Goal: Task Accomplishment & Management: Use online tool/utility

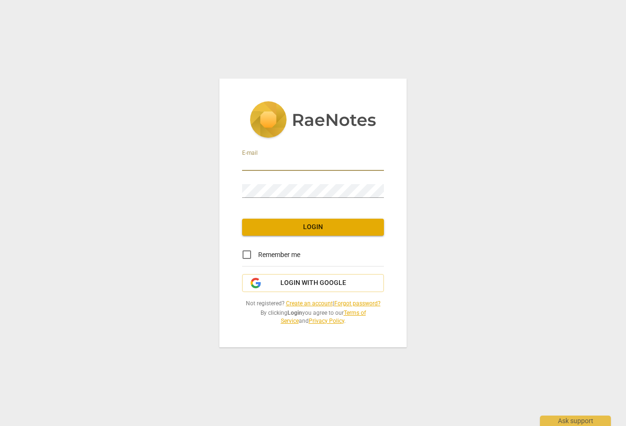
type input "[EMAIL_ADDRESS][DOMAIN_NAME]"
click at [315, 227] on span "Login" at bounding box center [313, 226] width 127 height 9
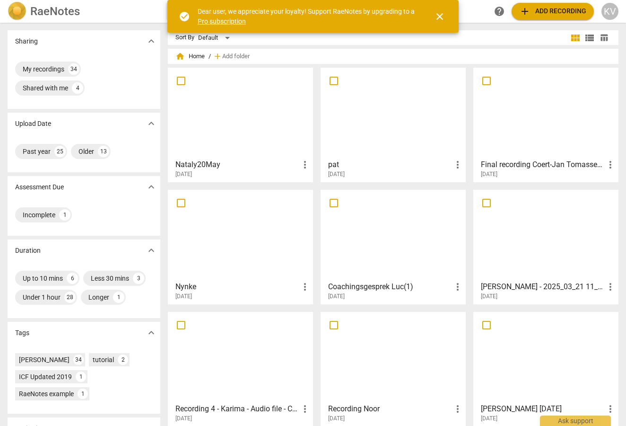
click at [560, 10] on span "add Add recording" at bounding box center [552, 11] width 67 height 11
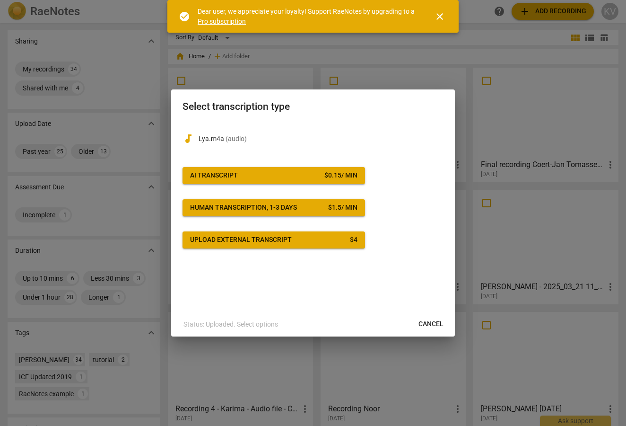
click at [241, 173] on span "AI Transcript $ 0.15 / min" at bounding box center [273, 175] width 167 height 9
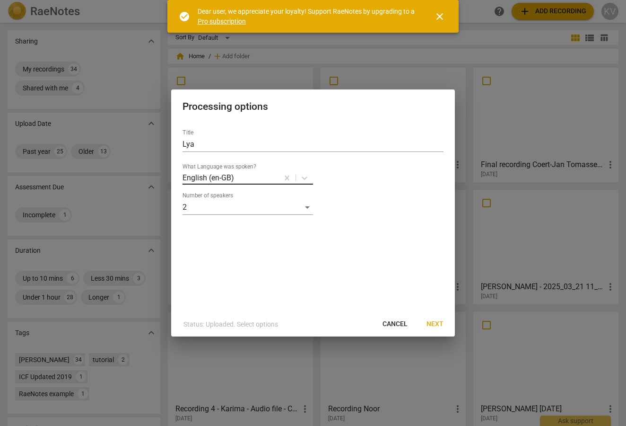
click at [241, 173] on div at bounding box center [256, 177] width 43 height 11
click at [206, 263] on div "Dutch" at bounding box center [262, 266] width 158 height 23
click at [439, 323] on span "Next" at bounding box center [435, 323] width 17 height 9
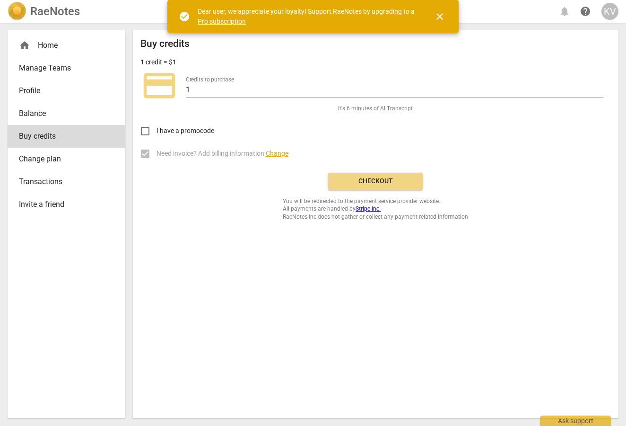
click at [374, 179] on span "Checkout" at bounding box center [375, 180] width 79 height 9
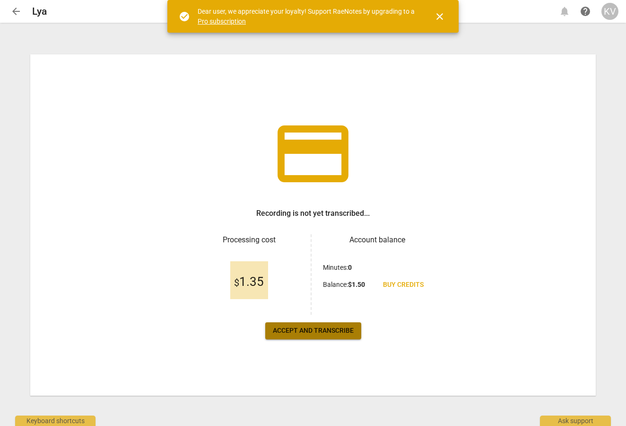
click at [304, 332] on span "Accept and transcribe" at bounding box center [313, 330] width 81 height 9
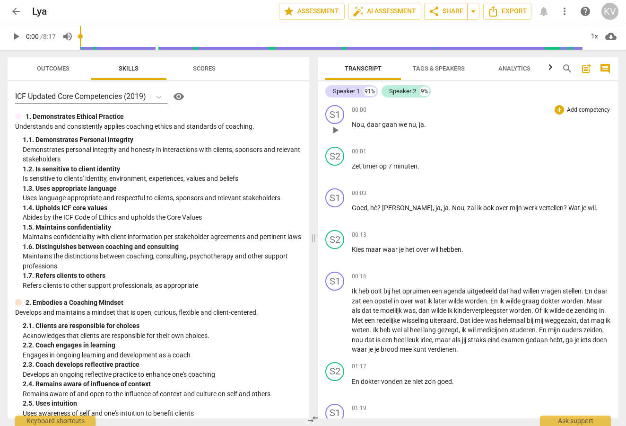
drag, startPoint x: 359, startPoint y: 131, endPoint x: 359, endPoint y: 123, distance: 7.1
click at [359, 130] on div "00:00 + Add competency keyboard_arrow_right Nou , daar gaan we nu , ja ." at bounding box center [481, 122] width 259 height 34
click at [352, 123] on span "Nou" at bounding box center [358, 125] width 12 height 8
drag, startPoint x: 352, startPoint y: 123, endPoint x: 372, endPoint y: 125, distance: 19.9
click at [352, 123] on span "Nou" at bounding box center [358, 125] width 12 height 8
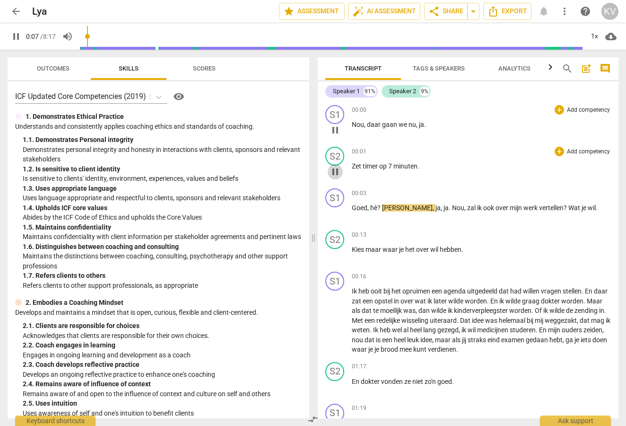
click at [335, 171] on span "pause" at bounding box center [335, 171] width 11 height 11
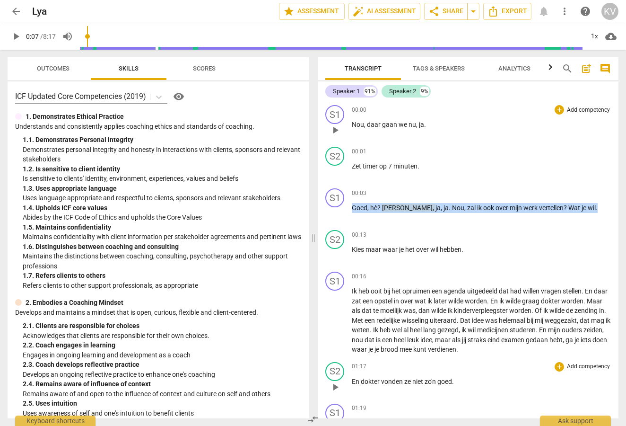
drag, startPoint x: 353, startPoint y: 207, endPoint x: 457, endPoint y: 373, distance: 195.7
click at [458, 388] on div "S1 play_arrow pause 00:00 + Add competency keyboard_arrow_right Nou , daar gaan…" at bounding box center [468, 259] width 301 height 317
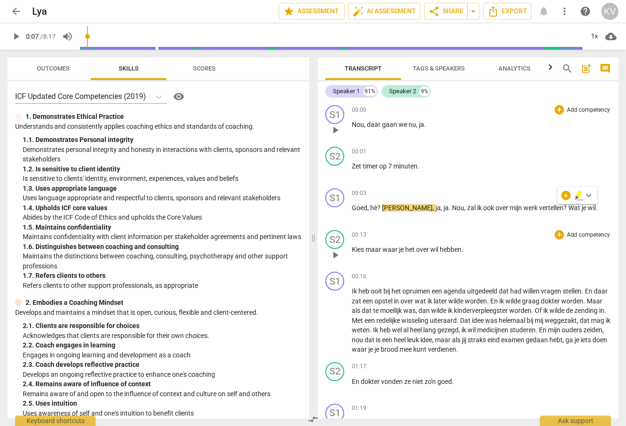
click at [463, 264] on div "00:13 + Add competency keyboard_arrow_right Kies maar waar je het over wil hebb…" at bounding box center [481, 247] width 259 height 34
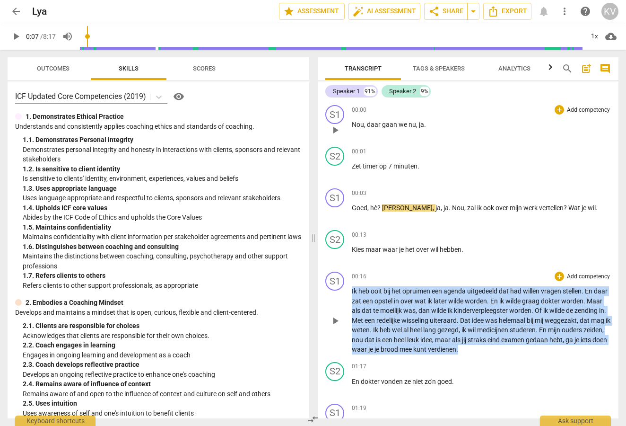
drag, startPoint x: 352, startPoint y: 289, endPoint x: 456, endPoint y: 355, distance: 122.8
click at [460, 377] on div "S1 play_arrow pause 00:00 + Add competency keyboard_arrow_right Nou , daar gaan…" at bounding box center [468, 259] width 301 height 317
copy p "Ik heb ooit bij het opruimen een agenda uitgedeeld dat had willen vragen stelle…"
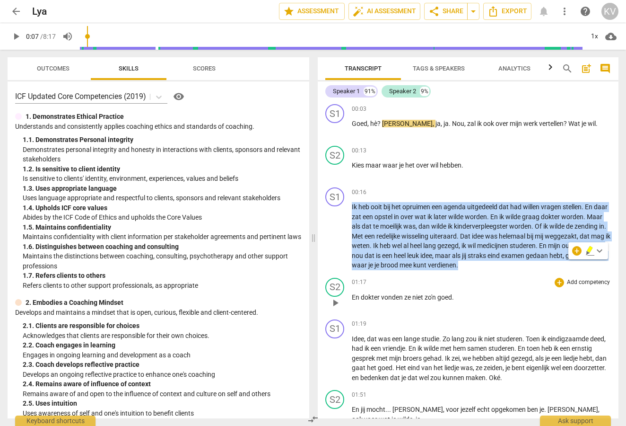
scroll to position [97, 0]
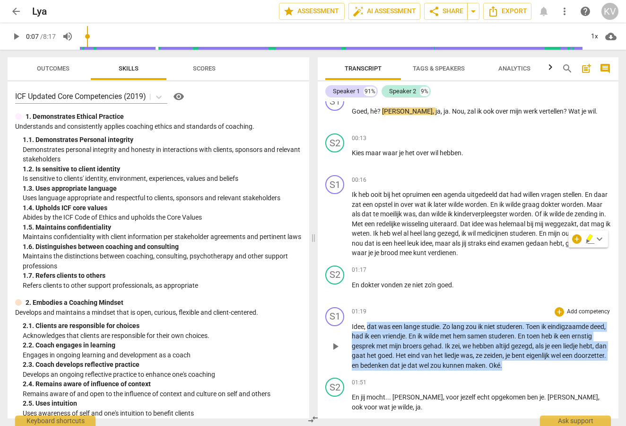
drag, startPoint x: 369, startPoint y: 325, endPoint x: 547, endPoint y: 360, distance: 182.1
click at [557, 365] on p "Idee , dat was een lange studie . Zo lang zou ik niet studeren . Toen ik eindig…" at bounding box center [481, 346] width 259 height 49
copy p "dat was een lange studie . Zo lang zou ik niet studeren . Toen ik eindigzaamde …"
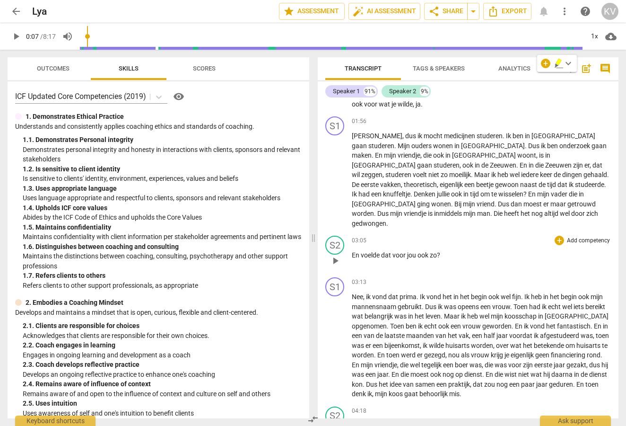
scroll to position [383, 0]
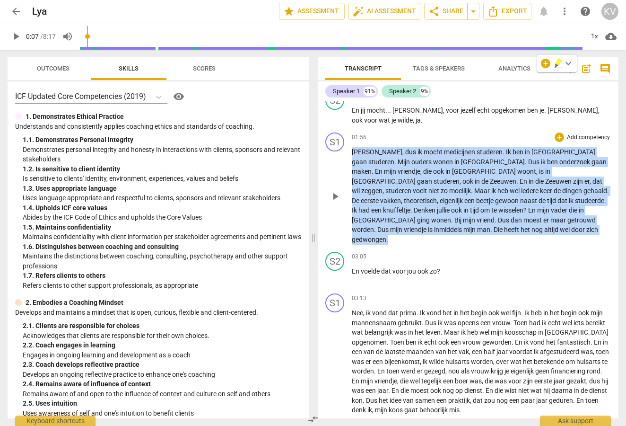
drag, startPoint x: 352, startPoint y: 149, endPoint x: 414, endPoint y: 224, distance: 97.1
click at [412, 227] on p "Ja , dus ik mocht medicijnen studeren . Ik ben in Leiden gaan studeren . Mijn o…" at bounding box center [481, 195] width 259 height 97
copy p "Ja , dus ik mocht medicijnen studeren . Ik ben in Leiden gaan studeren . Mijn o…"
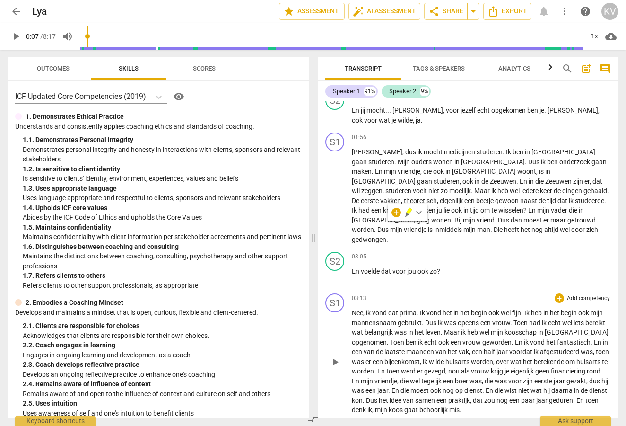
click at [369, 309] on span "ik" at bounding box center [369, 313] width 6 height 8
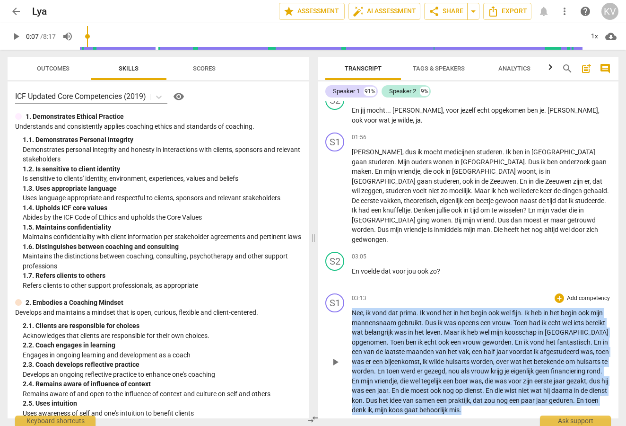
drag, startPoint x: 353, startPoint y: 297, endPoint x: 543, endPoint y: 381, distance: 207.6
click at [575, 398] on div "S1 play_arrow pause 03:13 + Add competency keyboard_arrow_right Nee , ik vond d…" at bounding box center [468, 354] width 301 height 129
copy p "Nee , ik vond dat prima . Ik vond het in het begin ook wel fijn . Ik heb in het…"
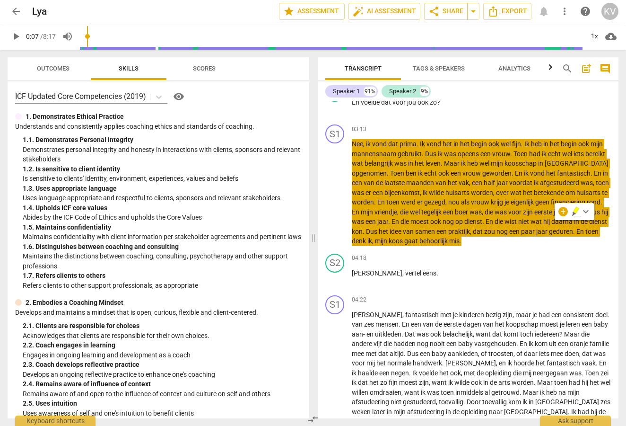
scroll to position [570, 0]
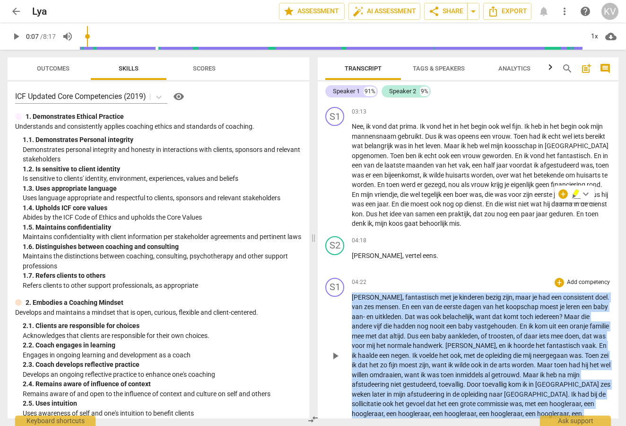
drag, startPoint x: 353, startPoint y: 280, endPoint x: 468, endPoint y: 369, distance: 145.3
click at [496, 397] on p "Ja , fantastisch met je kinderen bezig zijn , maar je had een consistent doel .…" at bounding box center [481, 355] width 259 height 126
copy p "Ja , fantastisch met je kinderen bezig zijn , maar je had een consistent doel .…"
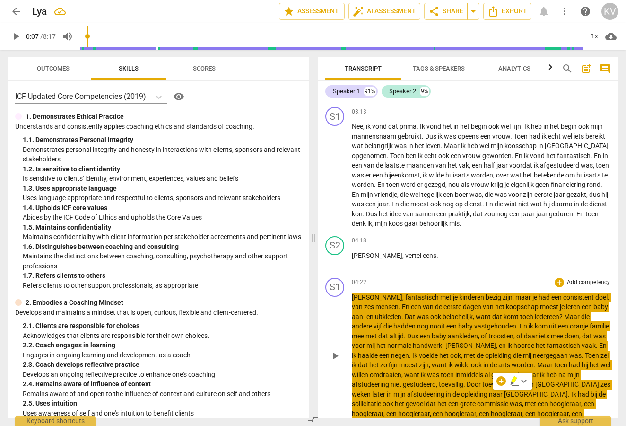
drag, startPoint x: 617, startPoint y: 82, endPoint x: 381, endPoint y: 337, distance: 347.8
click at [419, 352] on span "voelde" at bounding box center [429, 356] width 20 height 8
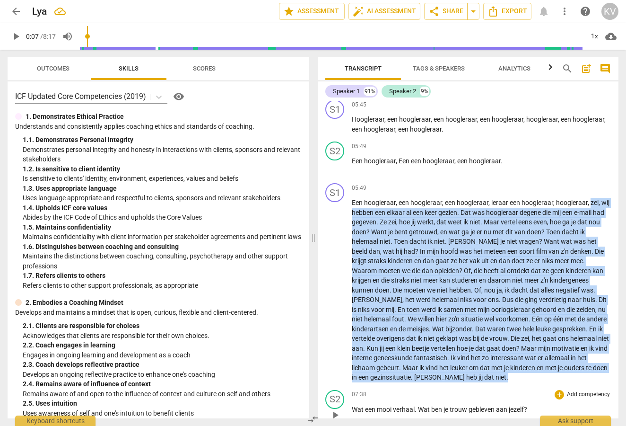
scroll to position [939, 0]
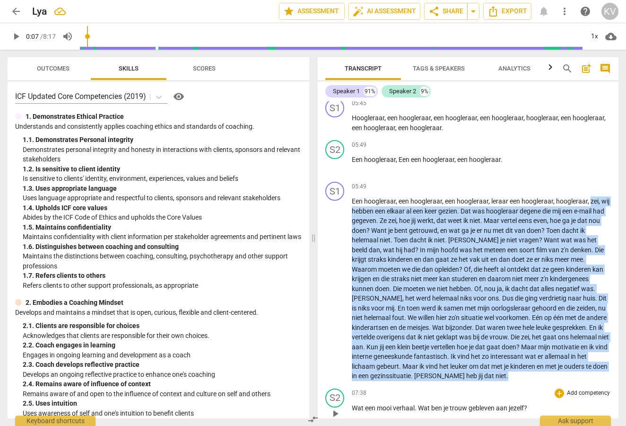
drag, startPoint x: 593, startPoint y: 326, endPoint x: 583, endPoint y: 367, distance: 41.8
click at [584, 365] on div "S1 play_arrow pause 00:00 + Add competency keyboard_arrow_right Nou , daar gaan…" at bounding box center [468, 259] width 301 height 317
copy p "zei , wij hebben een elkaar al een keer gezien . Dat was hoogleraar degene die …"
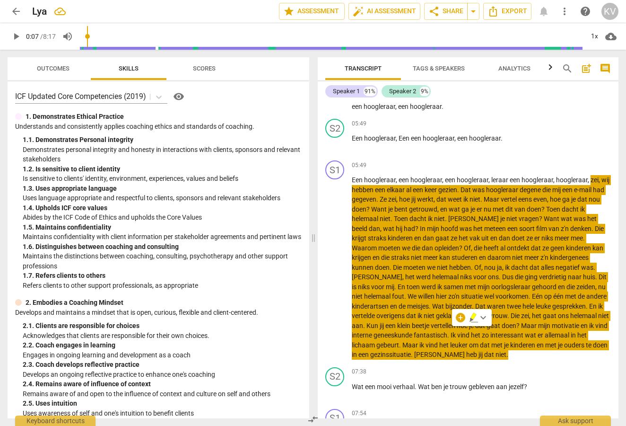
click at [385, 331] on span "geneeskunde" at bounding box center [394, 335] width 40 height 8
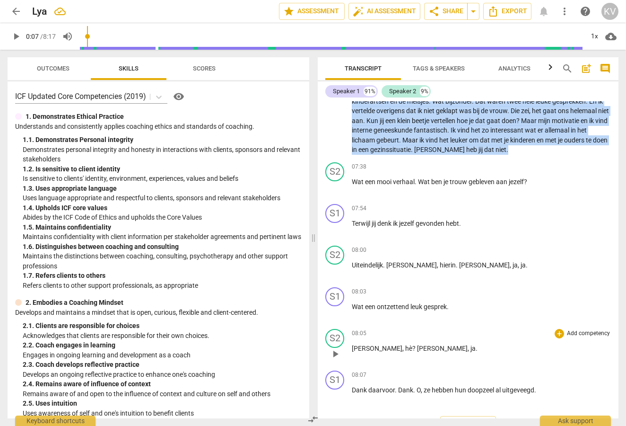
scroll to position [0, 0]
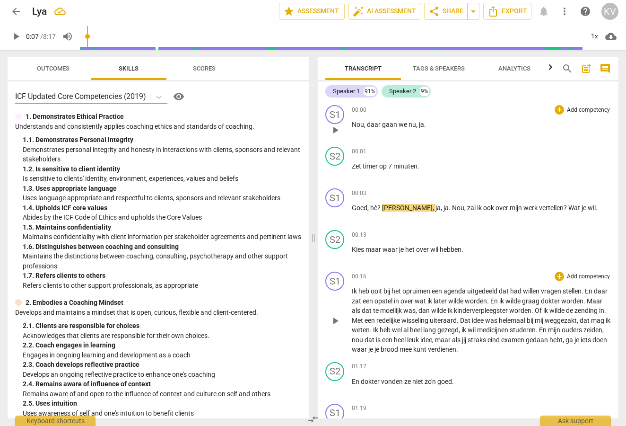
click at [351, 290] on div "play_arrow pause" at bounding box center [340, 320] width 24 height 61
drag, startPoint x: 336, startPoint y: 316, endPoint x: 341, endPoint y: 313, distance: 5.5
click at [337, 315] on span "play_arrow" at bounding box center [335, 320] width 11 height 11
click at [462, 292] on span "agenda" at bounding box center [456, 291] width 24 height 8
click at [334, 320] on span "pause" at bounding box center [335, 320] width 11 height 11
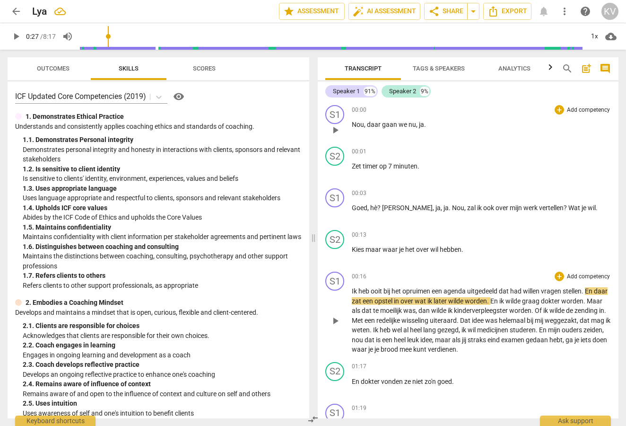
click at [351, 292] on div "play_arrow pause" at bounding box center [340, 320] width 24 height 61
click at [388, 247] on span "waar" at bounding box center [391, 250] width 17 height 8
click at [338, 318] on span "play_arrow" at bounding box center [335, 320] width 11 height 11
click at [355, 248] on span "Kies" at bounding box center [359, 250] width 14 height 8
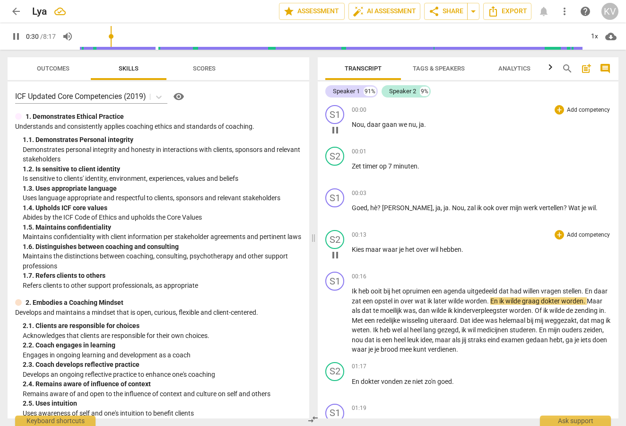
click at [354, 247] on span "Kies" at bounding box center [359, 250] width 14 height 8
click at [334, 253] on span "pause" at bounding box center [335, 254] width 11 height 11
click at [336, 255] on span "play_arrow" at bounding box center [335, 254] width 11 height 11
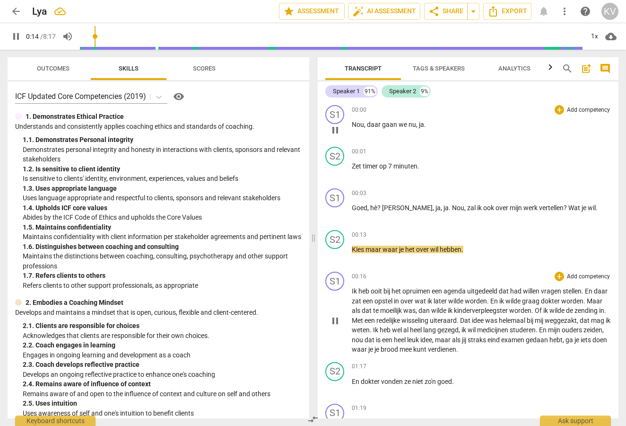
click at [336, 319] on span "pause" at bounding box center [335, 320] width 11 height 11
click at [350, 289] on div "S1 play_arrow pause" at bounding box center [338, 313] width 26 height 83
click at [471, 251] on p "Kies maar waar je het over wil hebben ." at bounding box center [481, 250] width 259 height 10
click at [357, 293] on span "Ik" at bounding box center [355, 291] width 7 height 8
click at [352, 288] on div "S1 play_arrow pause" at bounding box center [338, 313] width 26 height 83
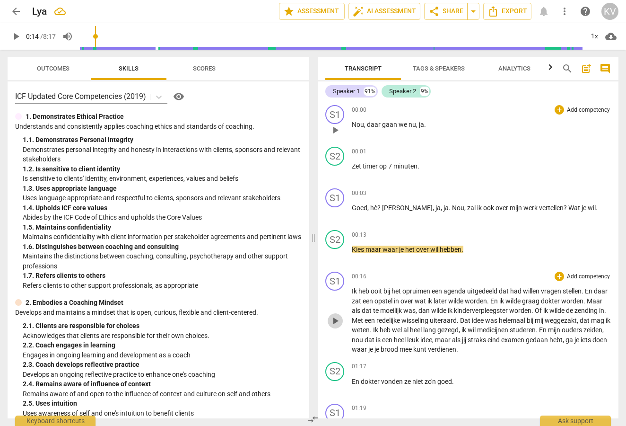
click at [335, 316] on span "play_arrow" at bounding box center [335, 320] width 11 height 11
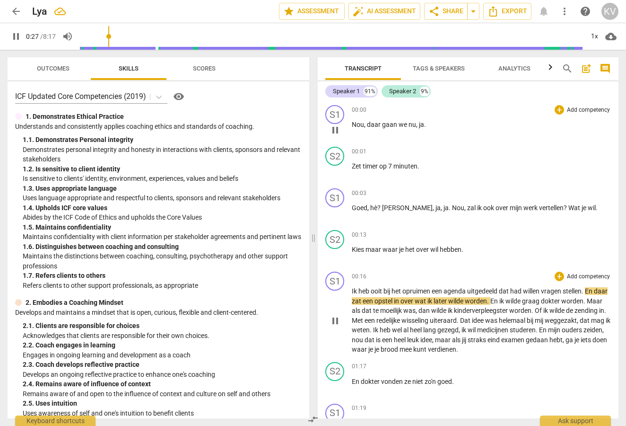
click at [338, 321] on span "pause" at bounding box center [335, 320] width 11 height 11
click at [335, 319] on span "play_arrow" at bounding box center [335, 320] width 11 height 11
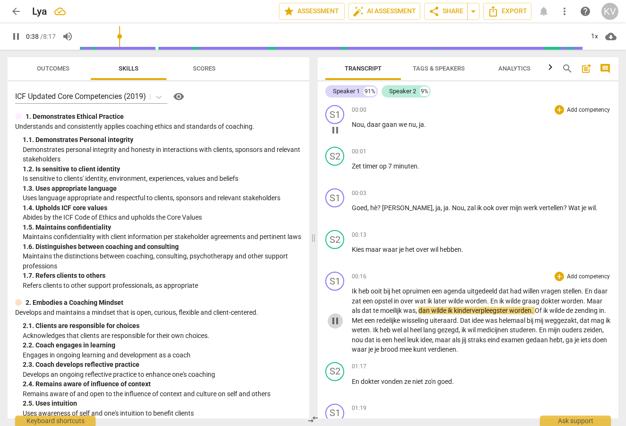
click at [335, 318] on span "pause" at bounding box center [335, 320] width 11 height 11
click at [336, 320] on span "play_arrow" at bounding box center [335, 320] width 11 height 11
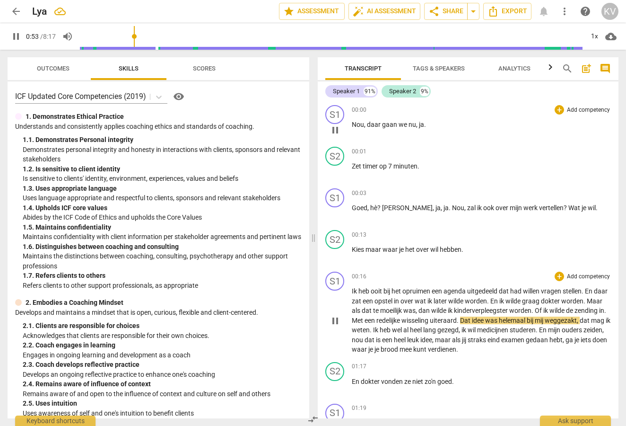
click at [337, 319] on span "pause" at bounding box center [335, 320] width 11 height 11
click at [335, 319] on span "play_arrow" at bounding box center [335, 320] width 11 height 11
click at [335, 321] on span "pause" at bounding box center [335, 320] width 11 height 11
click at [351, 290] on div "S1 play_arrow pause" at bounding box center [338, 313] width 26 height 83
click at [352, 290] on span "Ik" at bounding box center [355, 291] width 7 height 8
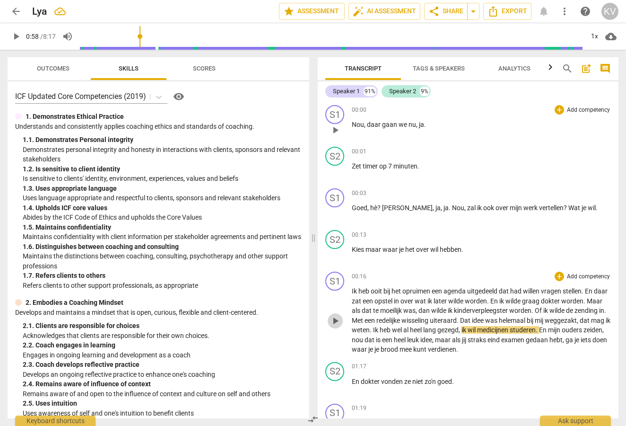
click at [334, 320] on span "play_arrow" at bounding box center [335, 320] width 11 height 11
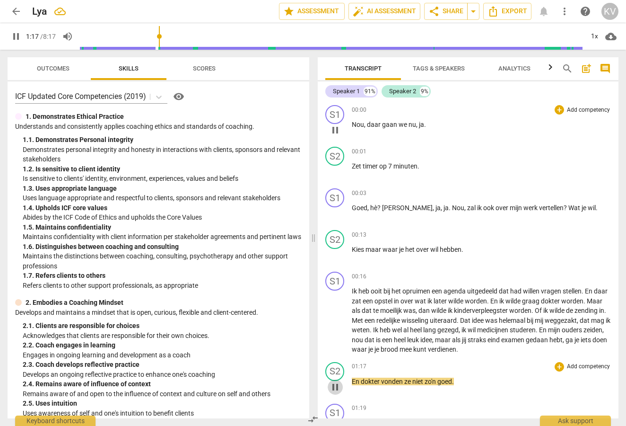
click at [336, 386] on span "pause" at bounding box center [335, 386] width 11 height 11
click at [338, 320] on span "play_arrow" at bounding box center [335, 320] width 11 height 11
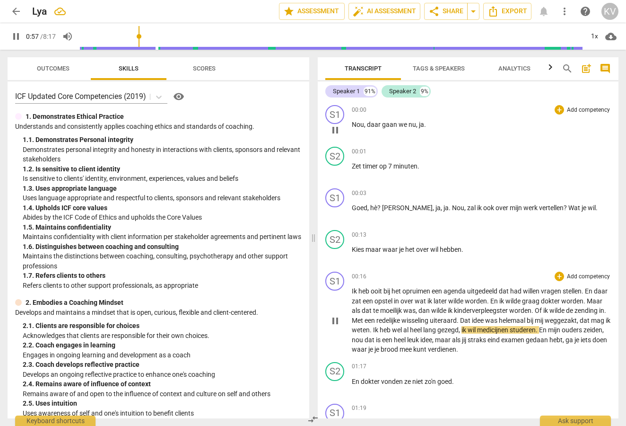
click at [336, 320] on span "pause" at bounding box center [335, 320] width 11 height 11
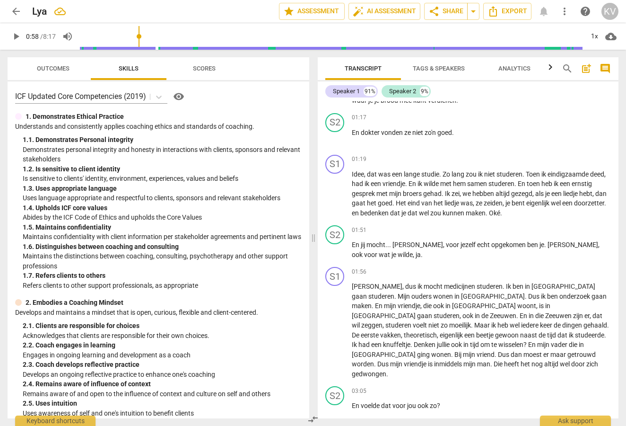
scroll to position [249, 0]
click at [336, 190] on span "play_arrow" at bounding box center [335, 193] width 11 height 11
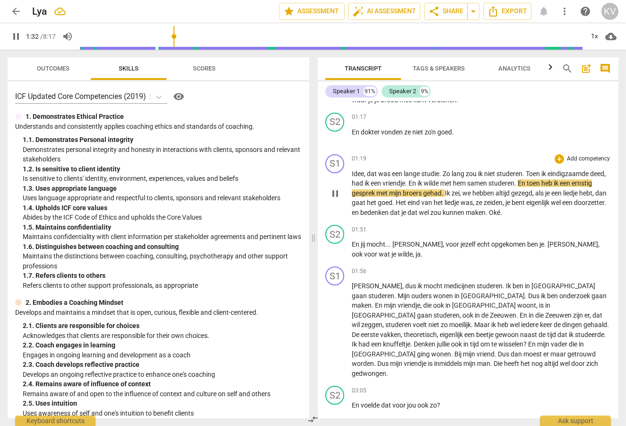
click at [337, 188] on span "pause" at bounding box center [335, 193] width 11 height 11
click at [336, 190] on span "play_arrow" at bounding box center [335, 193] width 11 height 11
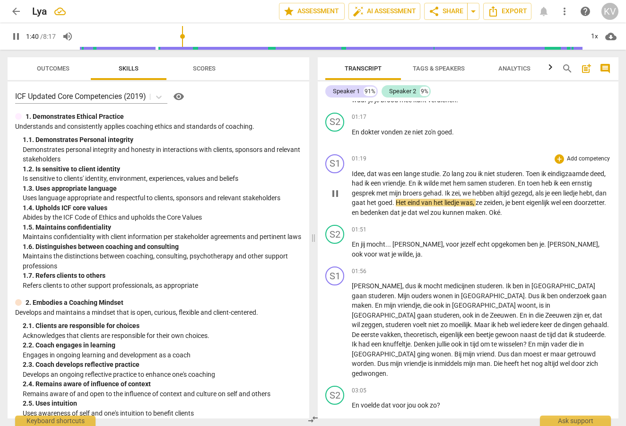
click at [336, 190] on span "pause" at bounding box center [335, 193] width 11 height 11
click at [335, 192] on span "play_arrow" at bounding box center [335, 193] width 11 height 11
click at [335, 192] on span "pause" at bounding box center [335, 193] width 11 height 11
click at [337, 325] on span "play_arrow" at bounding box center [335, 330] width 11 height 11
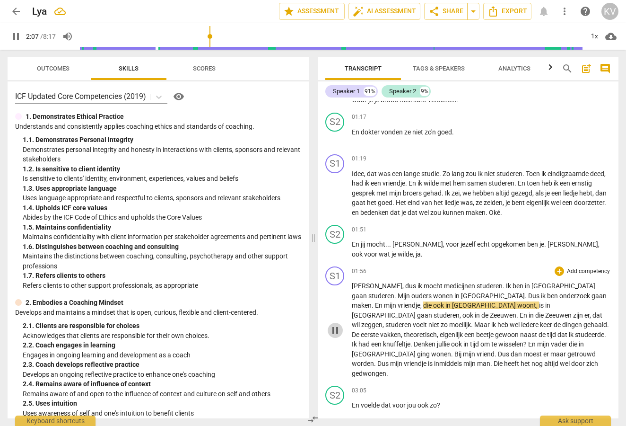
click at [336, 325] on span "pause" at bounding box center [335, 330] width 11 height 11
click at [333, 325] on span "play_arrow" at bounding box center [335, 330] width 11 height 11
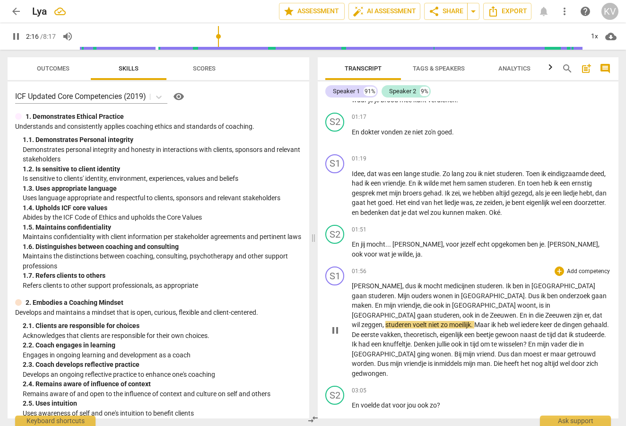
click at [339, 325] on span "pause" at bounding box center [335, 330] width 11 height 11
click at [334, 325] on span "play_arrow" at bounding box center [335, 330] width 11 height 11
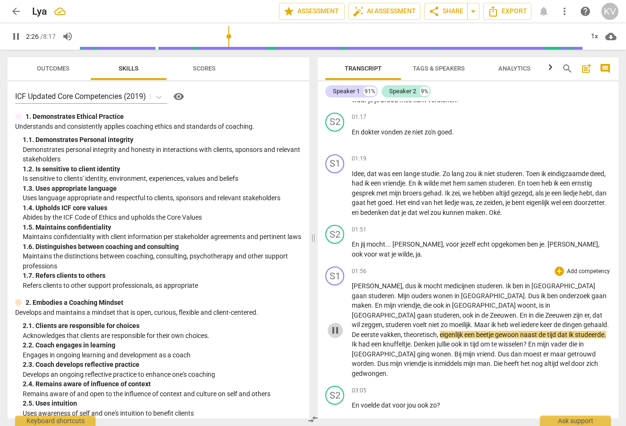
click at [334, 325] on span "pause" at bounding box center [335, 330] width 11 height 11
type input "147"
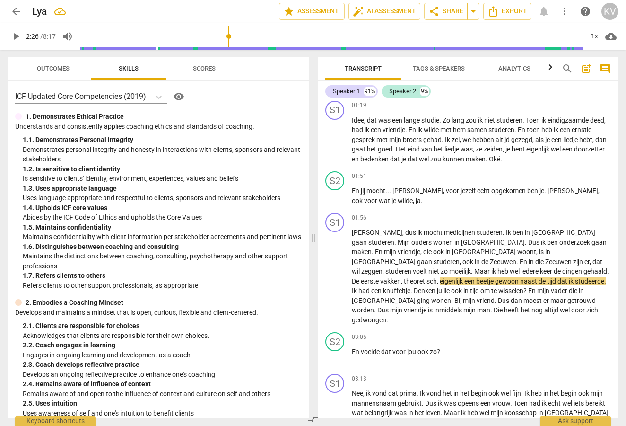
scroll to position [303, 0]
